Goal: Find specific page/section: Find specific page/section

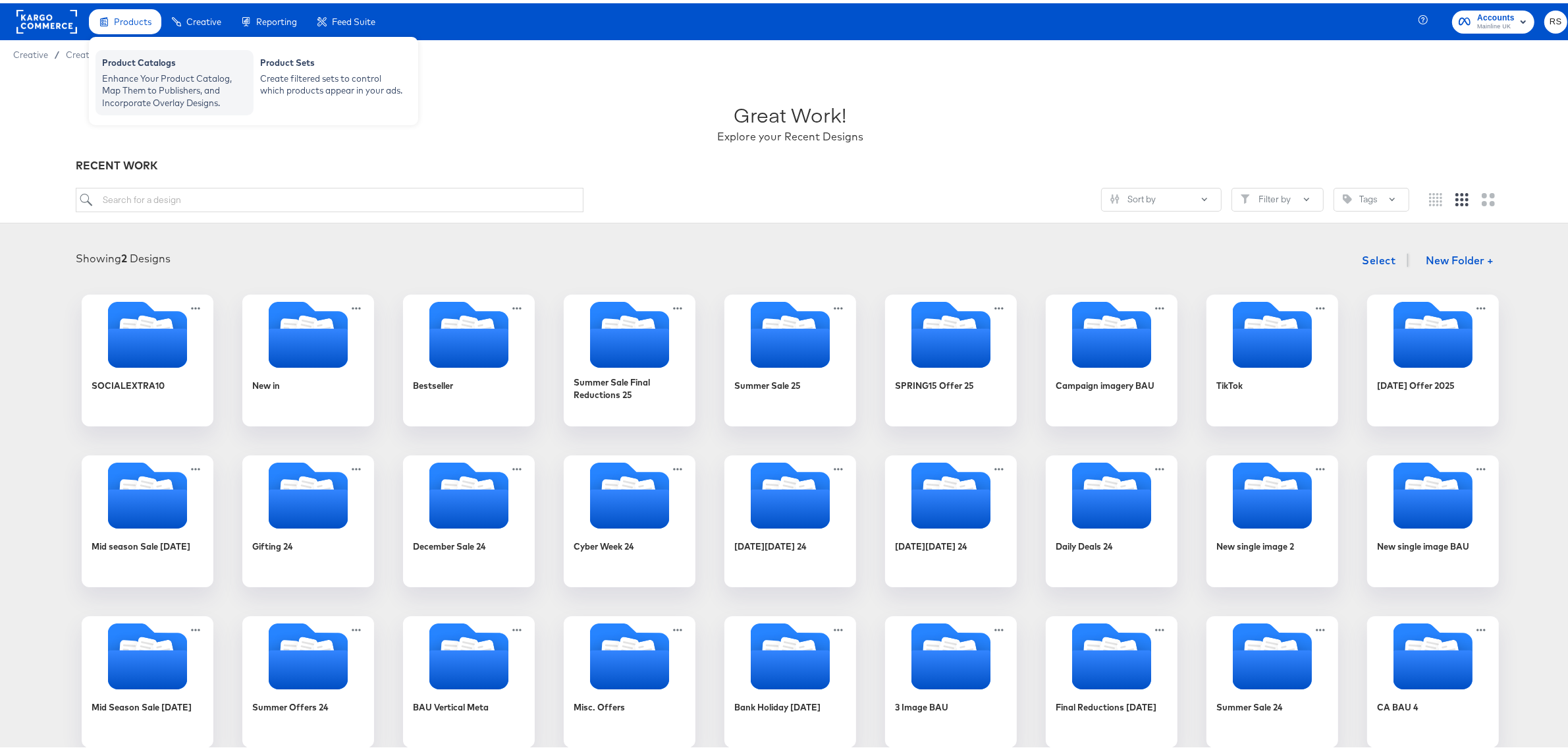
click at [166, 94] on div "Enhance Your Product Catalog, Map Them to Publishers, and Incorporate Overlay D…" at bounding box center [174, 87] width 144 height 37
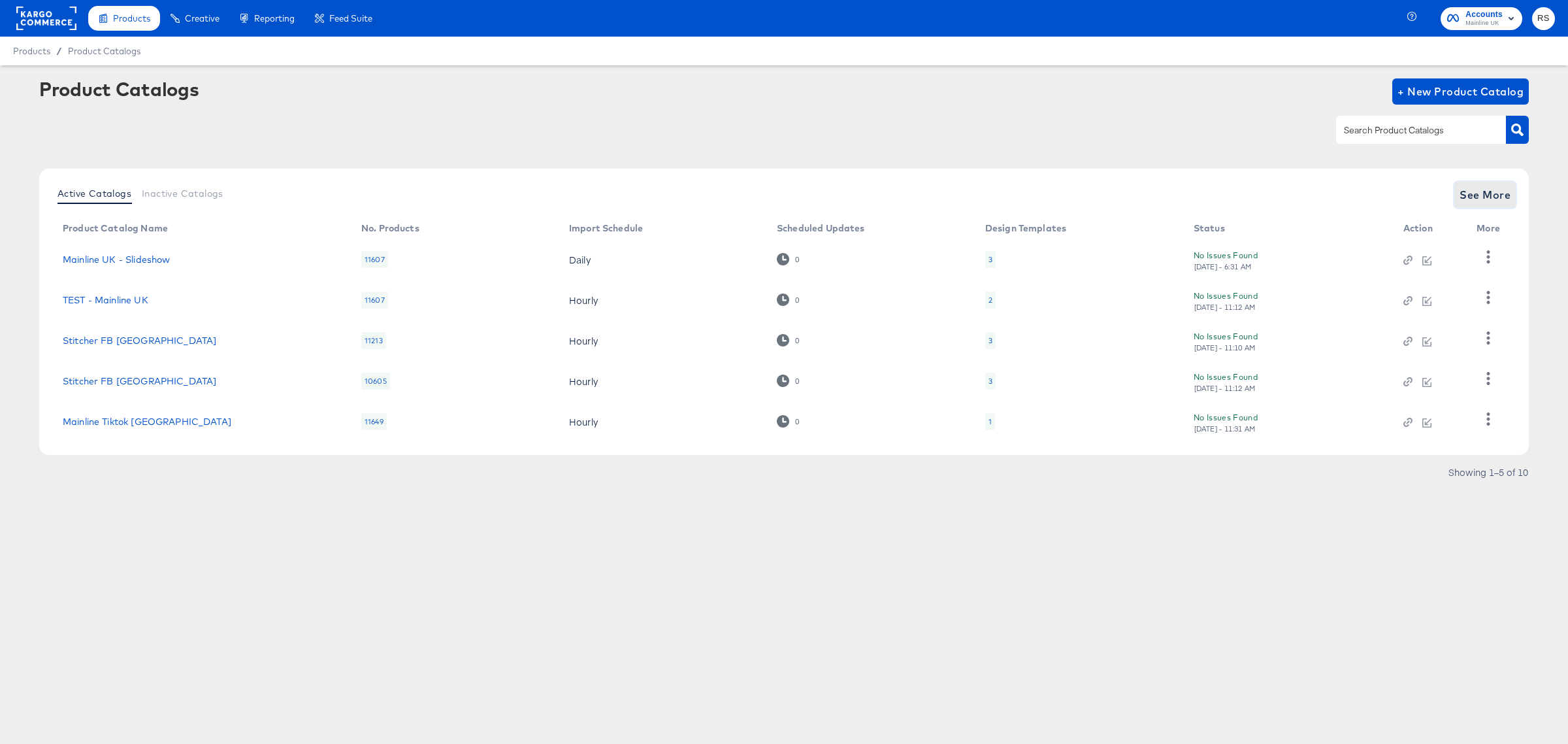
click at [1496, 198] on span "See More" at bounding box center [1485, 194] width 51 height 18
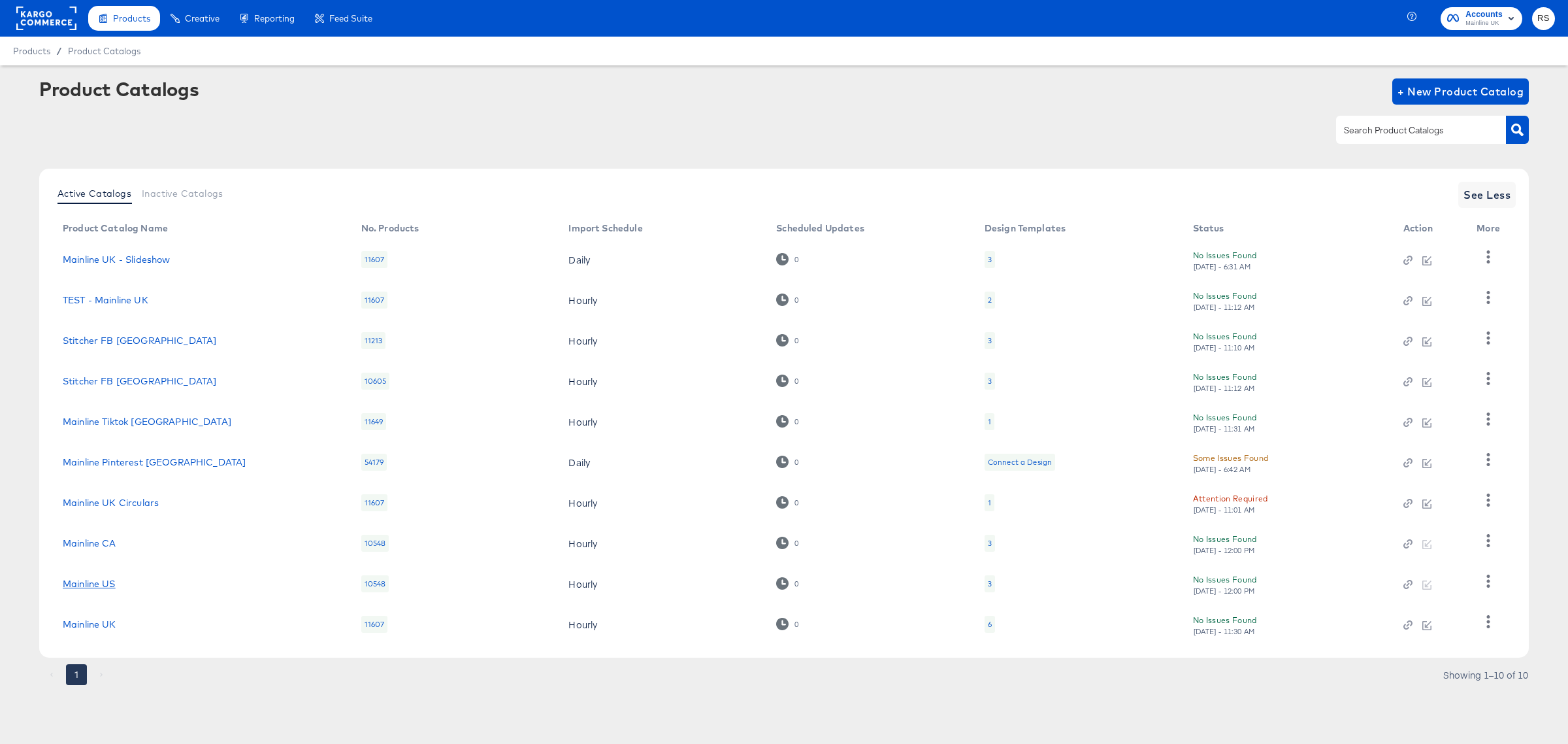
click at [91, 582] on link "Mainline US" at bounding box center [89, 582] width 53 height 10
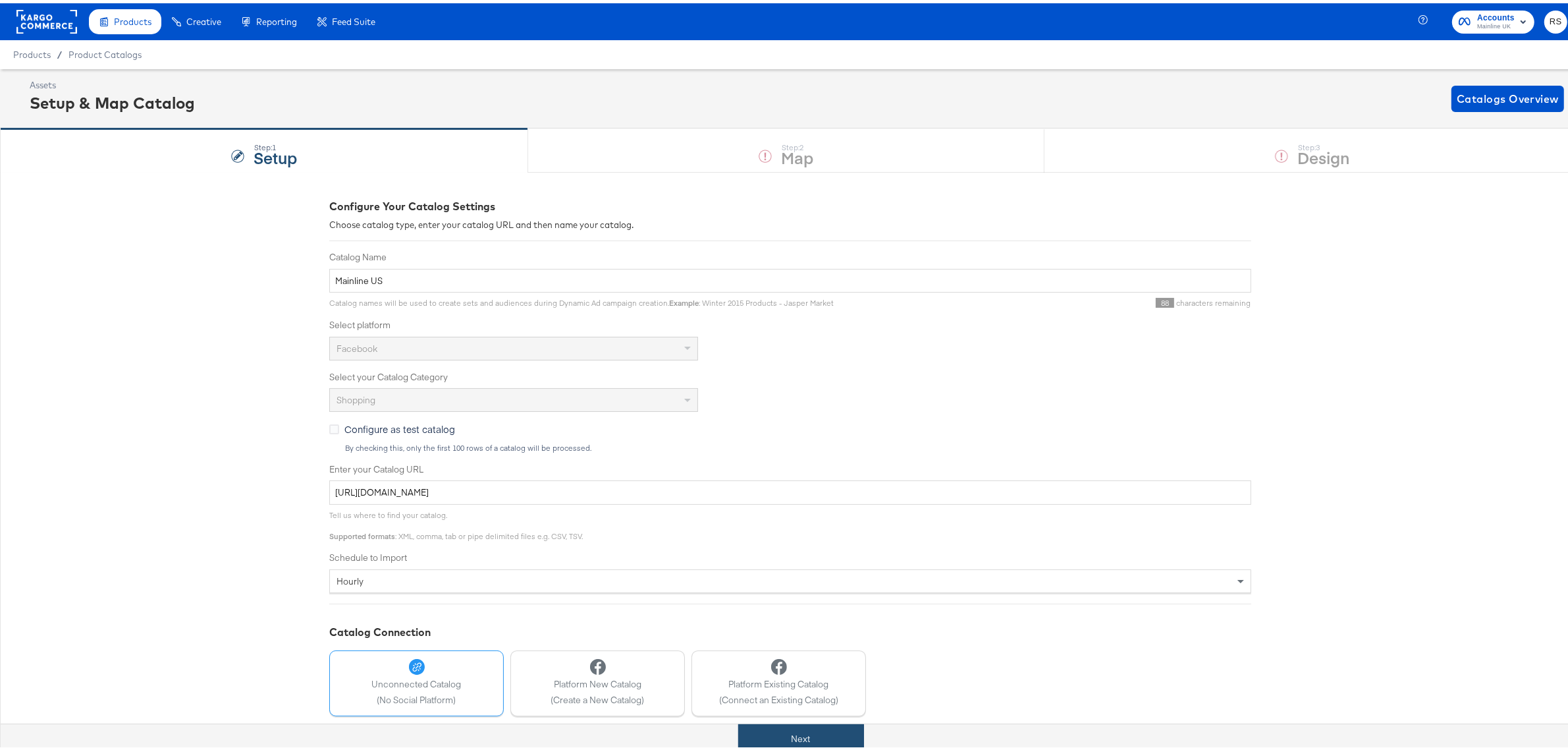
click at [850, 732] on button "Next" at bounding box center [801, 735] width 126 height 29
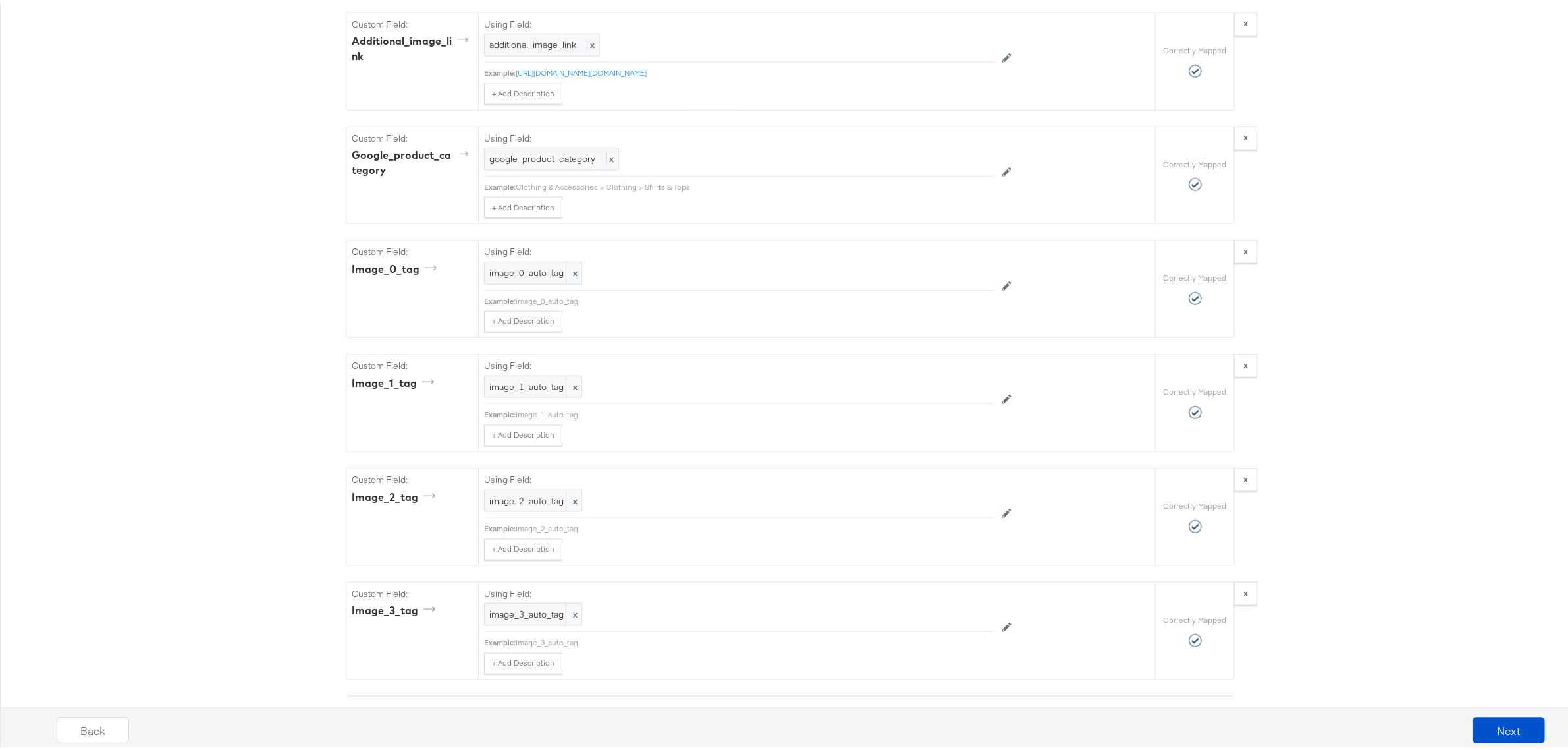
scroll to position [2062, 0]
click at [1495, 720] on button "Next" at bounding box center [1509, 726] width 73 height 27
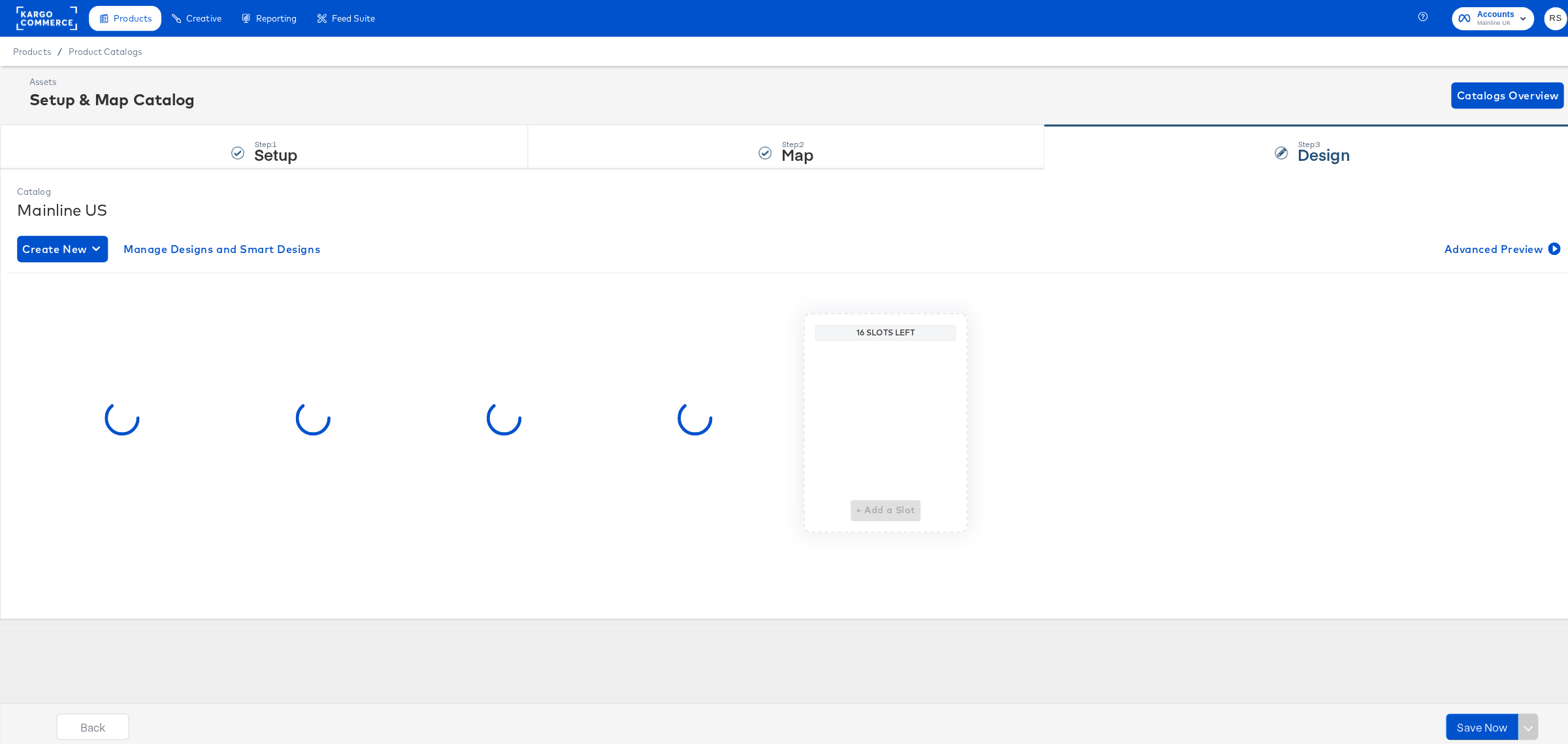
scroll to position [0, 0]
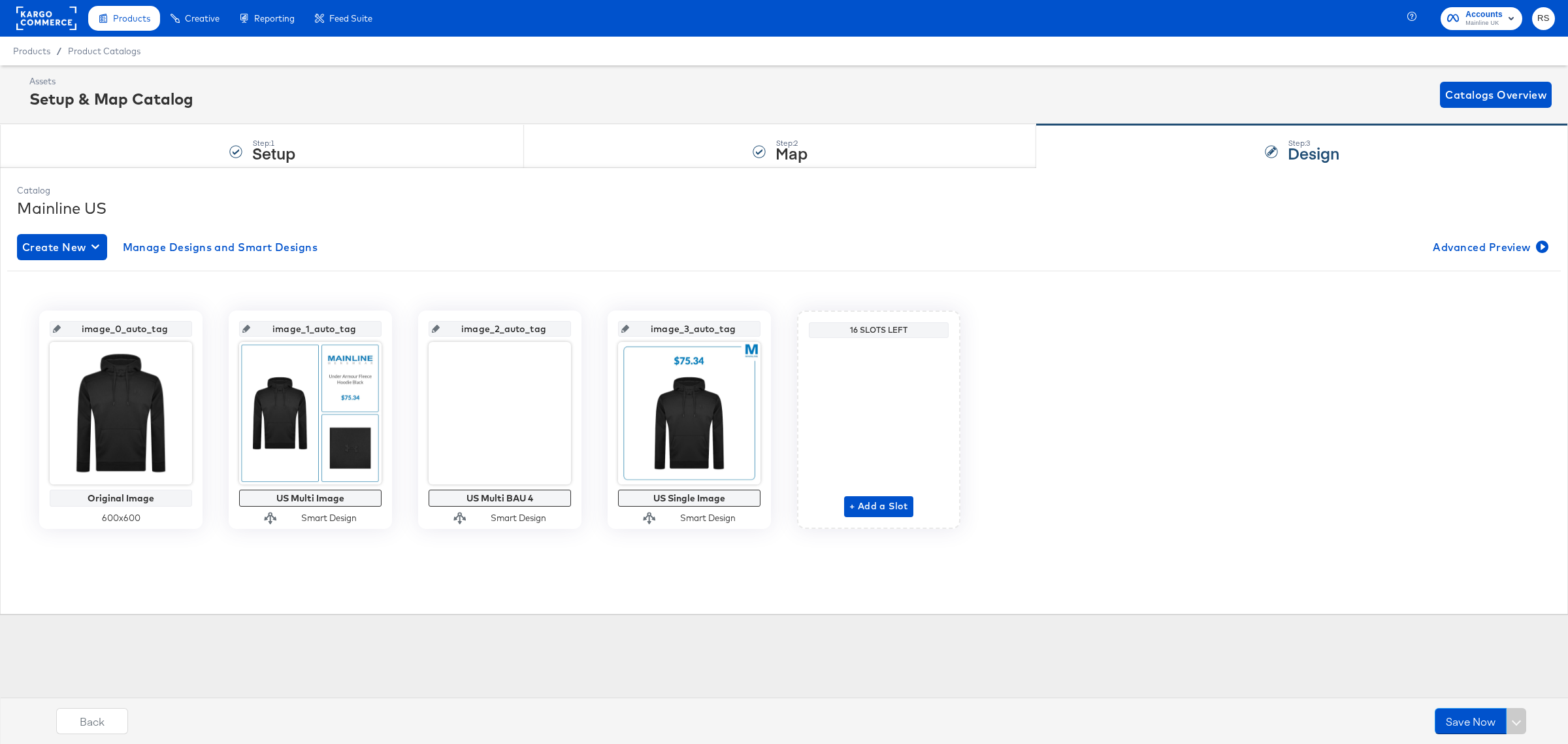
click at [60, 20] on rect at bounding box center [47, 18] width 60 height 24
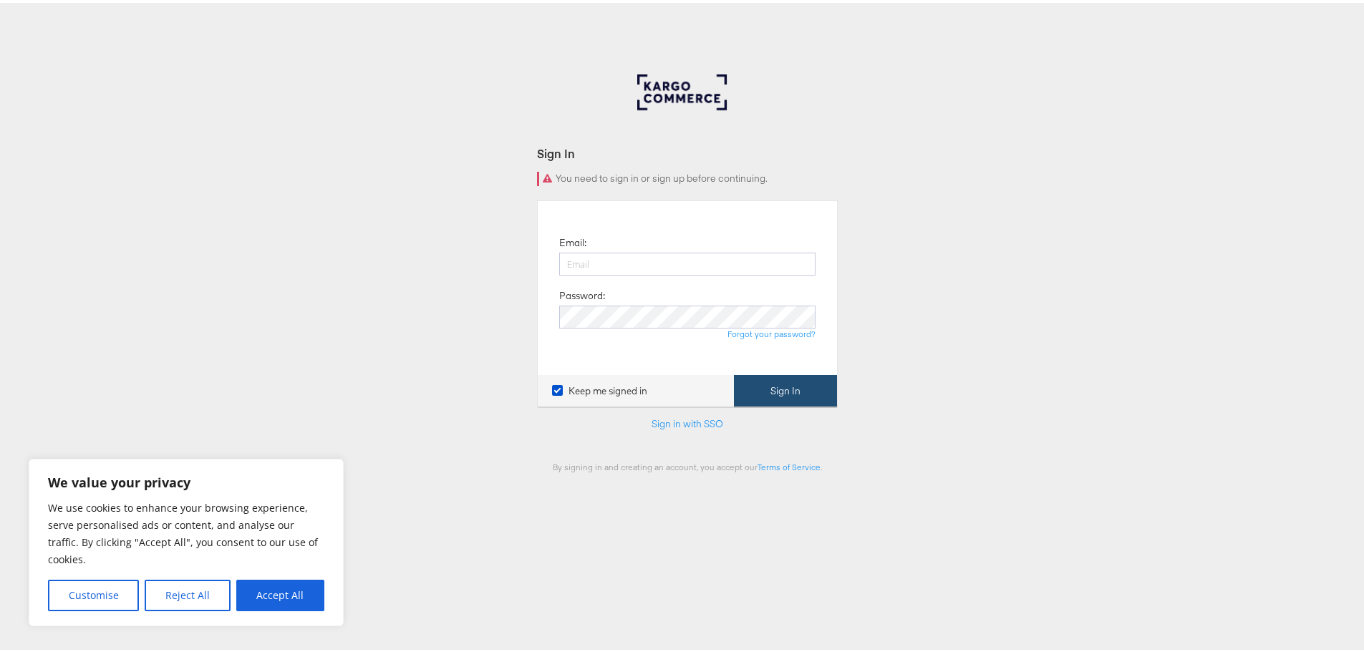
type input "[PERSON_NAME][EMAIL_ADDRESS][DOMAIN_NAME]"
click at [737, 389] on button "Sign In" at bounding box center [785, 388] width 103 height 32
